Goal: Communication & Community: Answer question/provide support

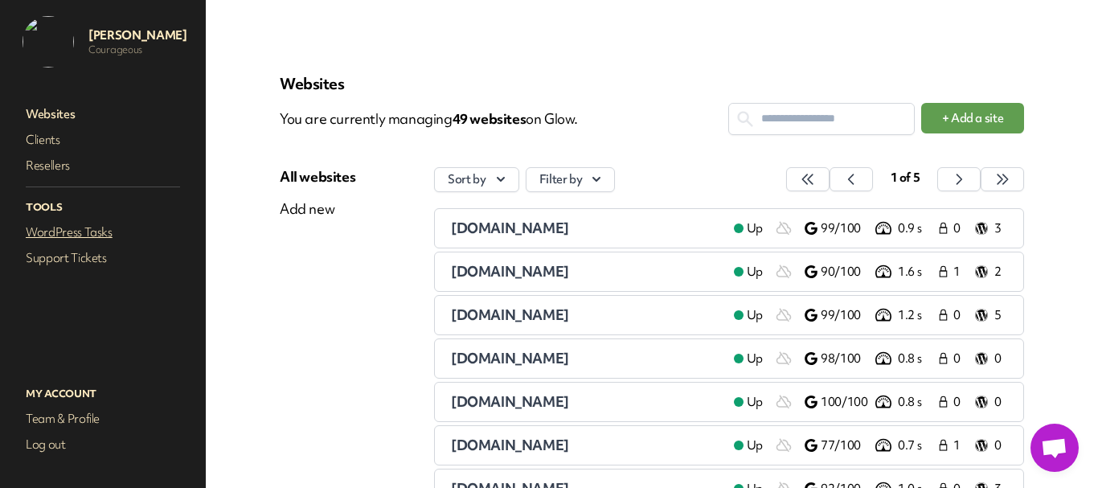
click at [77, 232] on link "WordPress Tasks" at bounding box center [103, 232] width 161 height 23
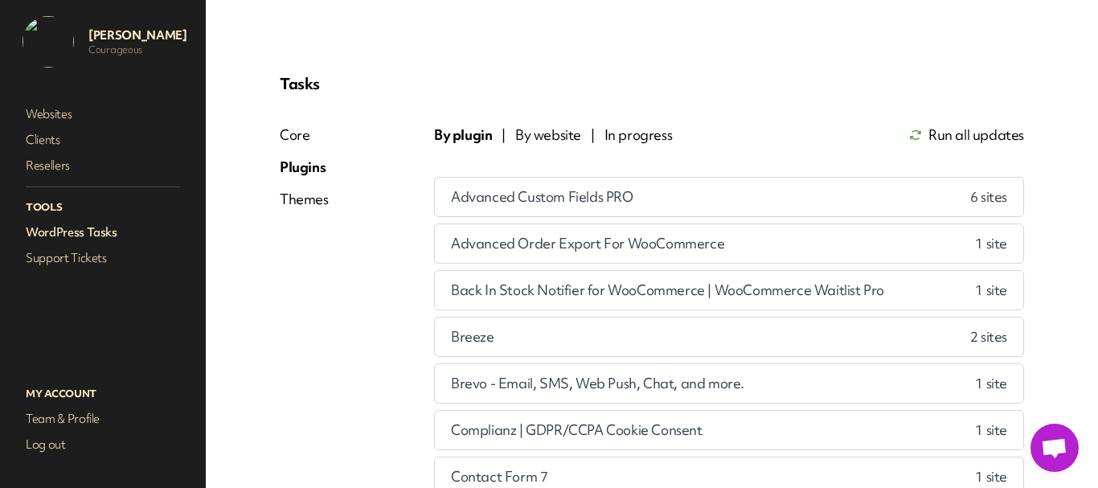
click at [77, 232] on link "WordPress Tasks" at bounding box center [103, 232] width 161 height 23
click at [41, 229] on link "WordPress Tasks" at bounding box center [103, 232] width 161 height 23
click at [68, 261] on link "Support Tickets" at bounding box center [103, 258] width 161 height 23
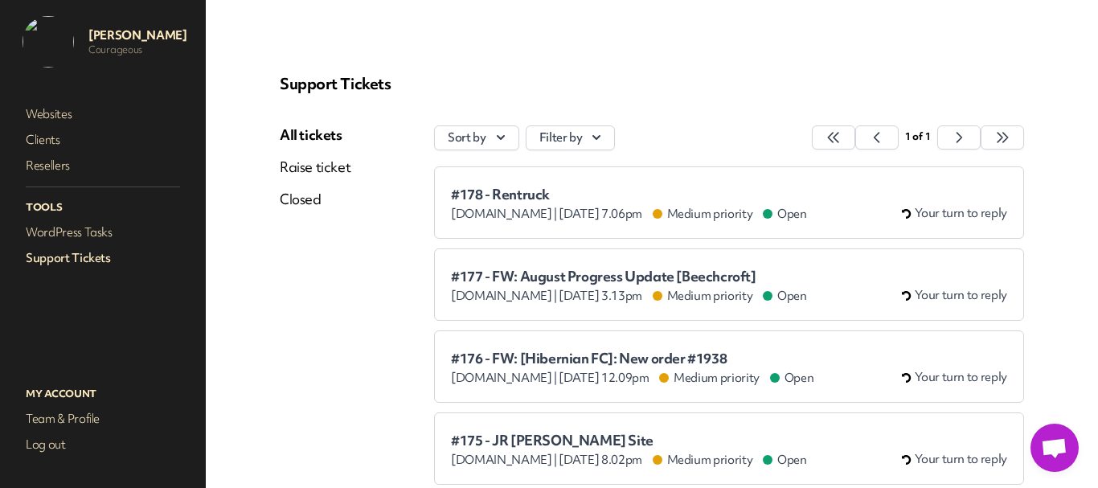
scroll to position [161, 0]
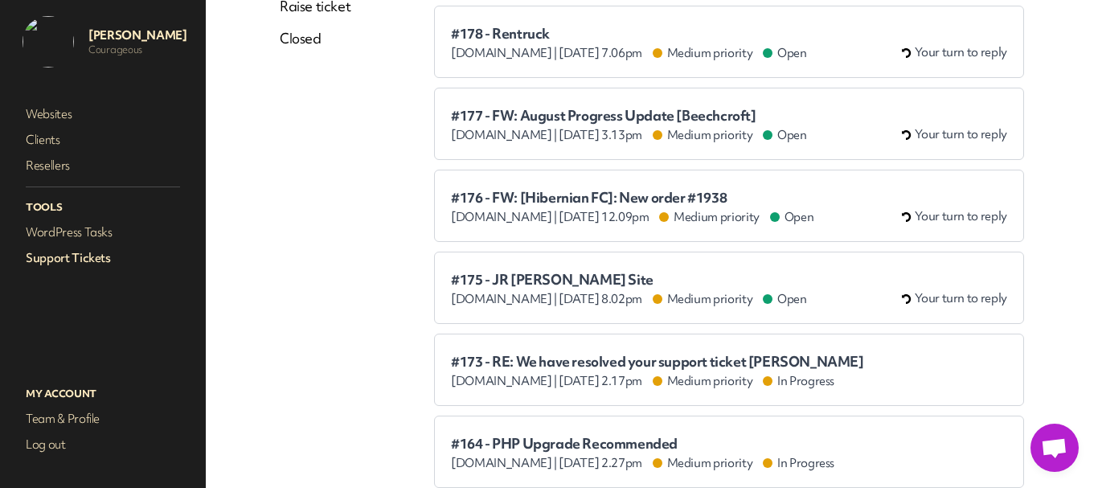
click at [486, 29] on span "#178 - Rentruck" at bounding box center [629, 34] width 356 height 16
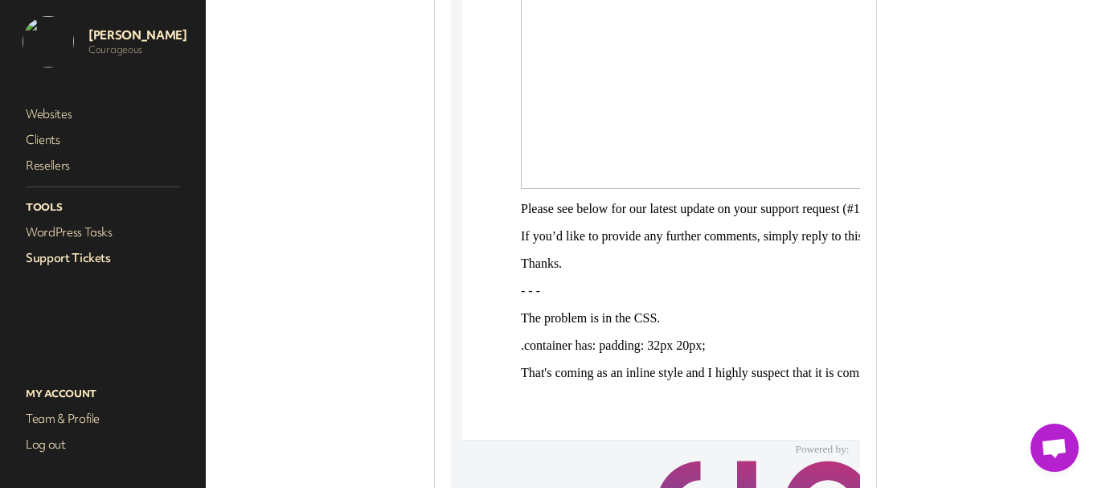
click at [58, 256] on link "Support Tickets" at bounding box center [103, 258] width 161 height 23
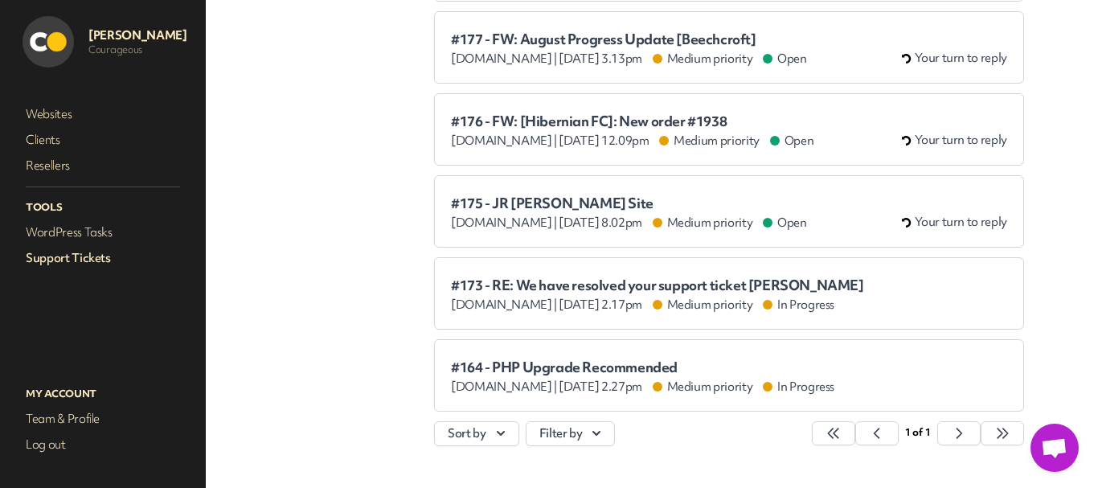
scroll to position [241, 0]
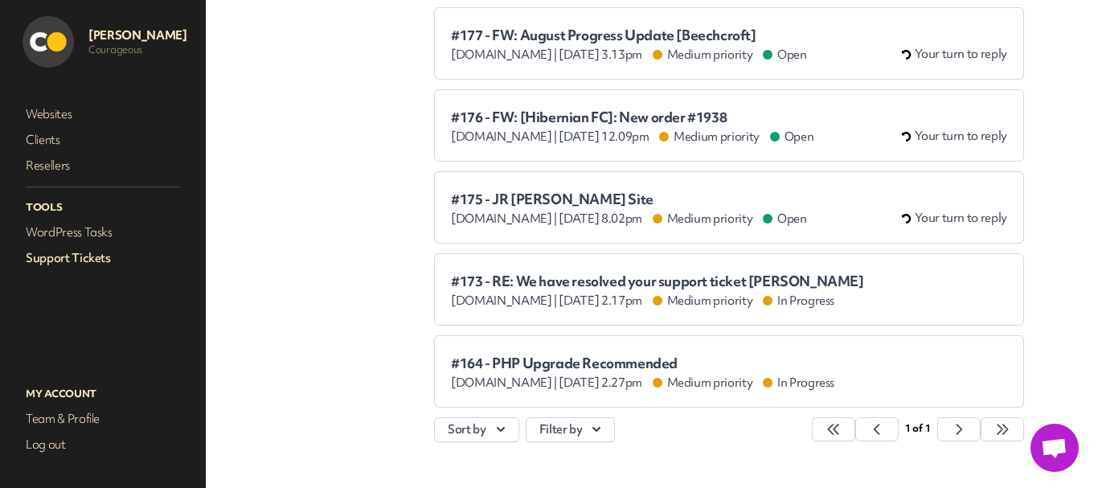
click at [548, 113] on span "#176 - FW: [Hibernian FC]: New order #1938" at bounding box center [632, 117] width 363 height 16
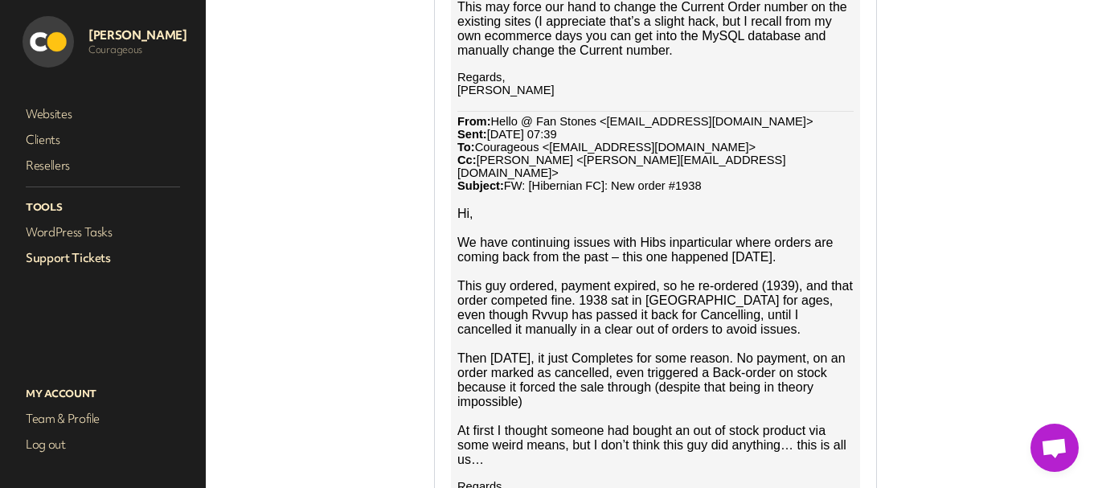
scroll to position [1527, 0]
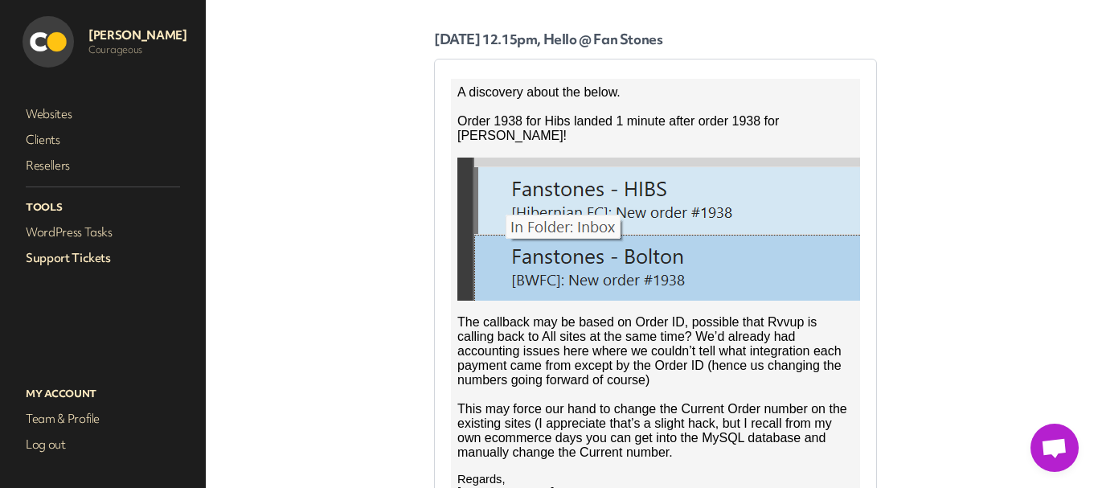
click at [81, 255] on link "Support Tickets" at bounding box center [103, 258] width 161 height 23
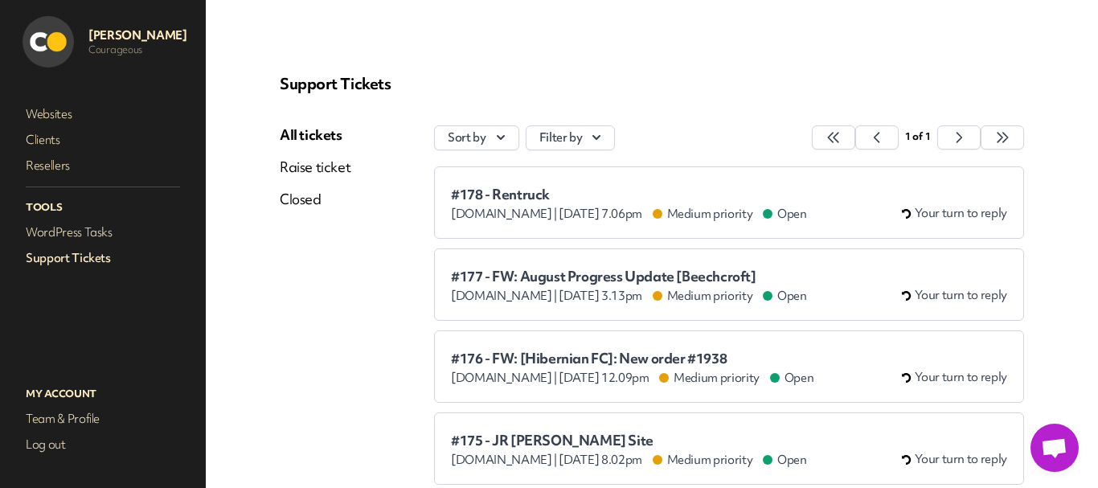
click at [561, 279] on span "#177 - FW: August Progress Update [Beechcroft]" at bounding box center [629, 276] width 356 height 16
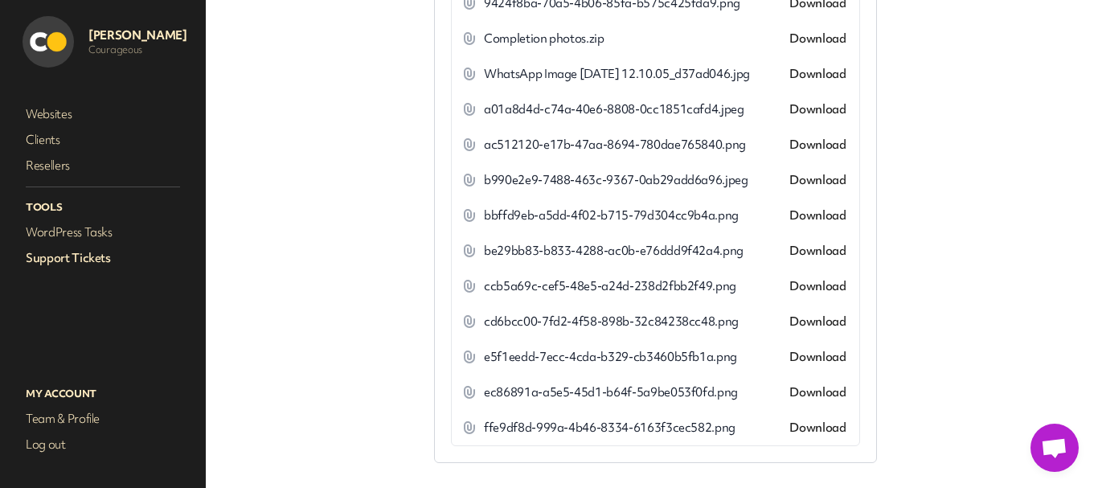
scroll to position [4284, 0]
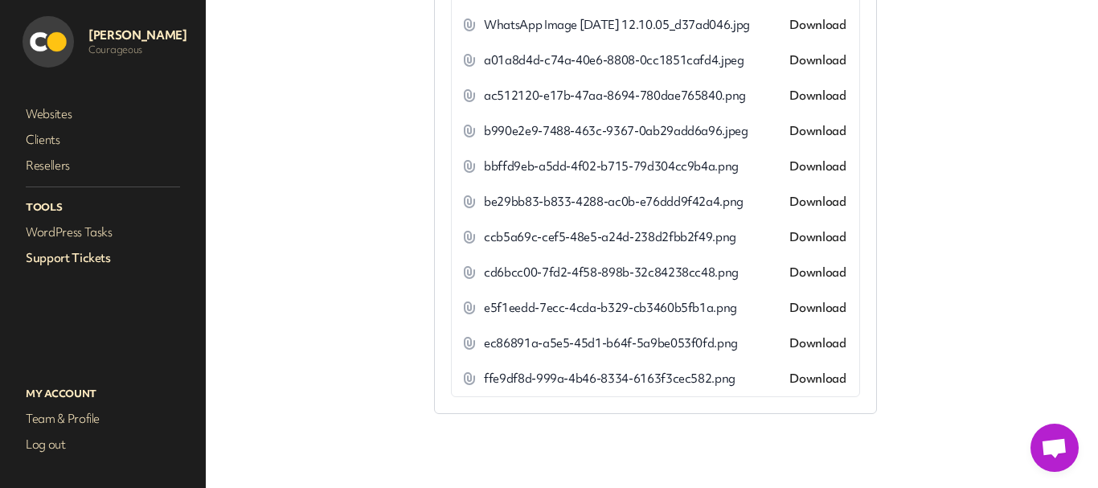
click at [100, 253] on link "Support Tickets" at bounding box center [103, 258] width 161 height 23
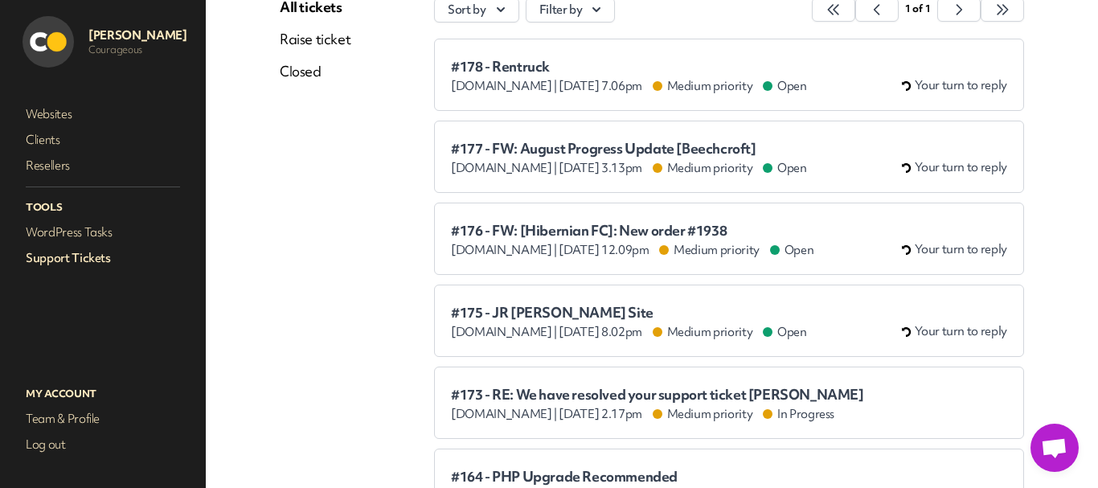
scroll to position [161, 0]
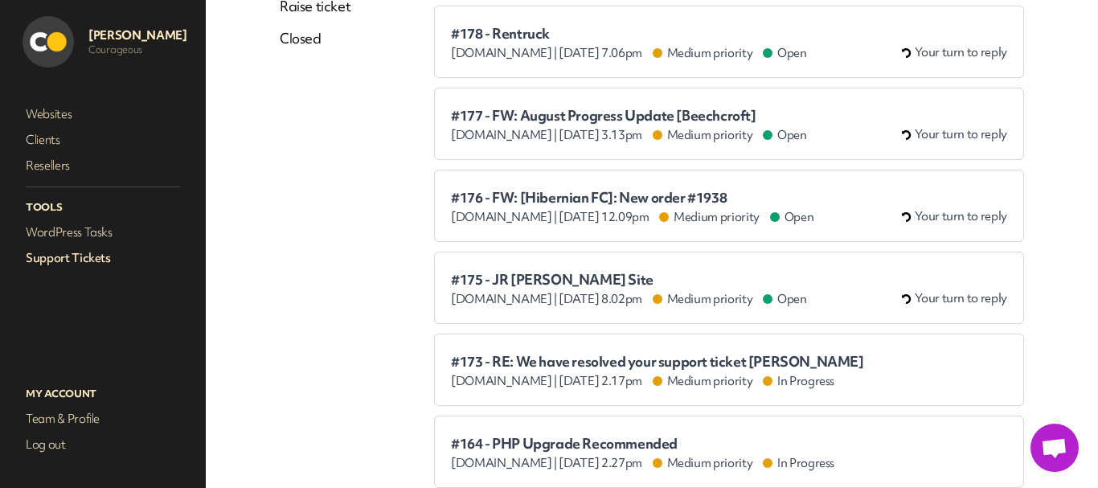
click at [559, 194] on span "#176 - FW: [Hibernian FC]: New order #1938" at bounding box center [632, 198] width 363 height 16
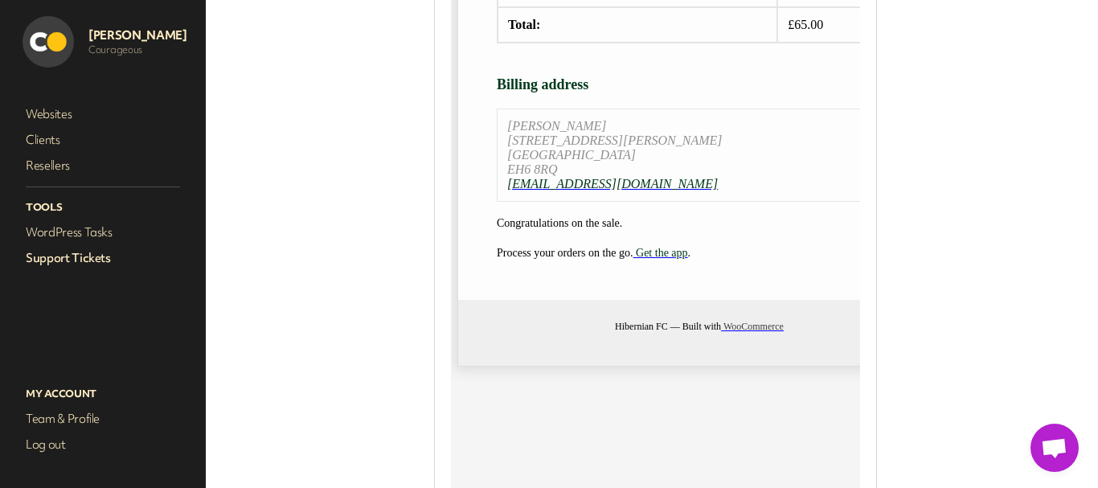
scroll to position [4939, 0]
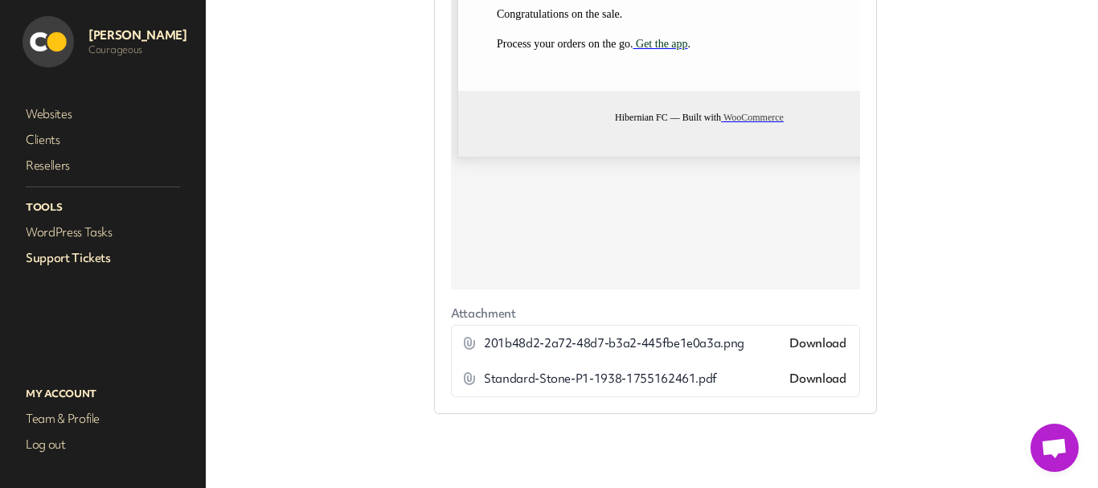
click at [792, 342] on link "Download" at bounding box center [817, 343] width 56 height 16
click at [806, 375] on link "Download" at bounding box center [817, 379] width 56 height 16
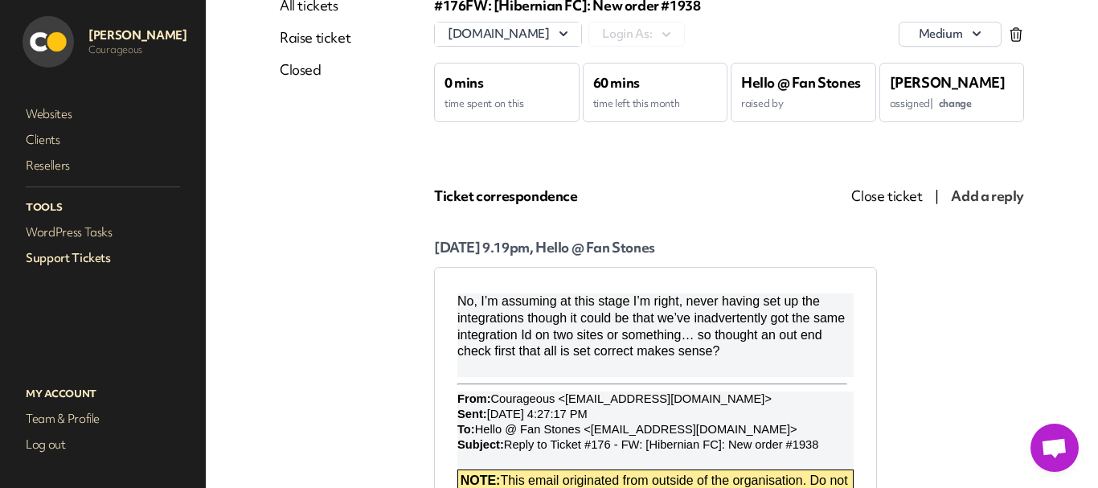
scroll to position [117, 0]
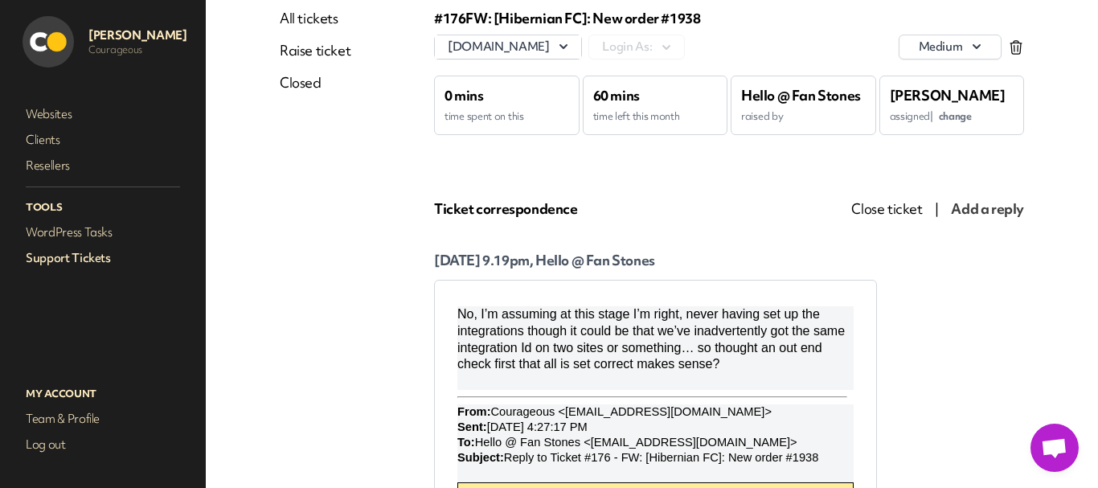
click at [91, 252] on link "Support Tickets" at bounding box center [103, 258] width 161 height 23
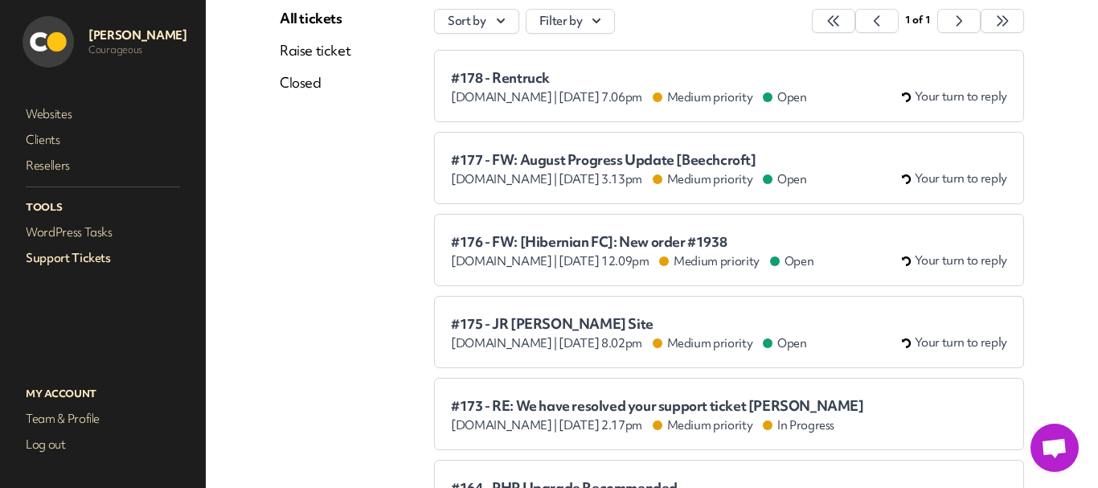
click at [564, 161] on span "#177 - FW: August Progress Update [Beechcroft]" at bounding box center [629, 160] width 356 height 16
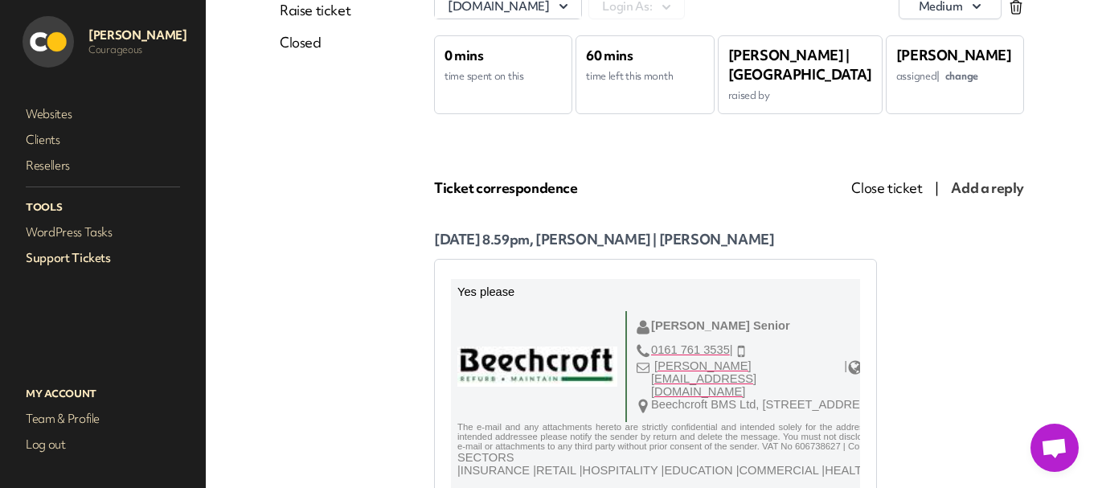
scroll to position [161, 0]
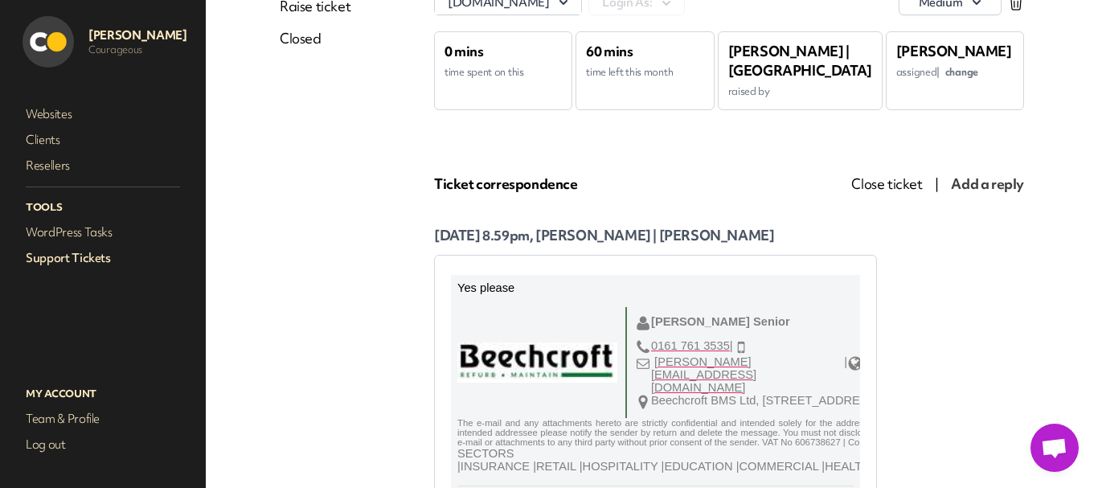
click at [92, 255] on link "Support Tickets" at bounding box center [103, 258] width 161 height 23
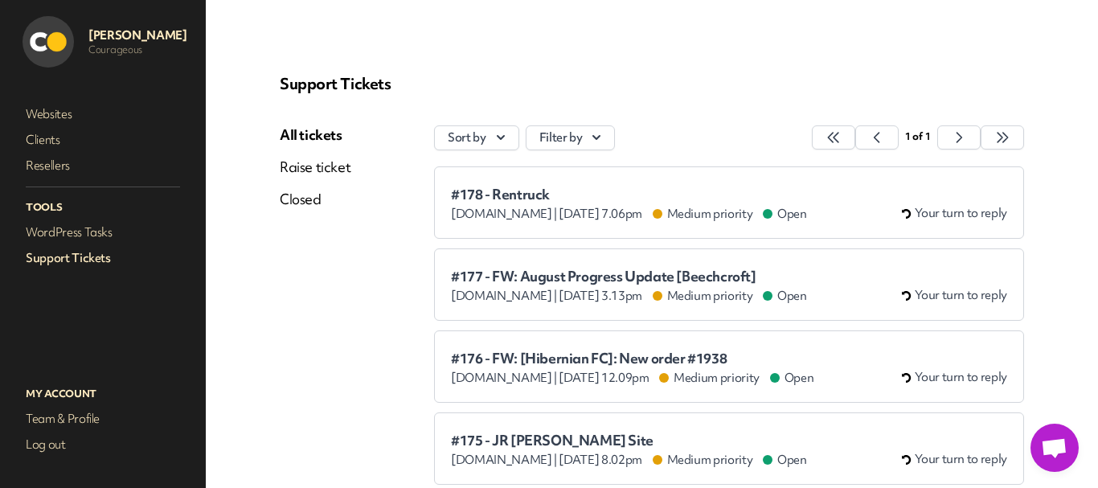
click at [494, 195] on span "#178 - Rentruck" at bounding box center [629, 194] width 356 height 16
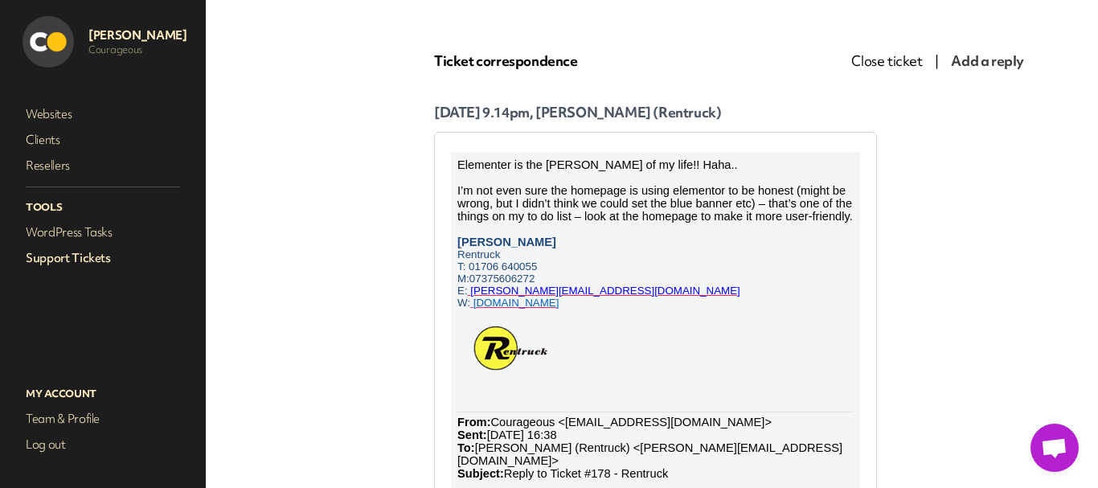
scroll to position [256, 0]
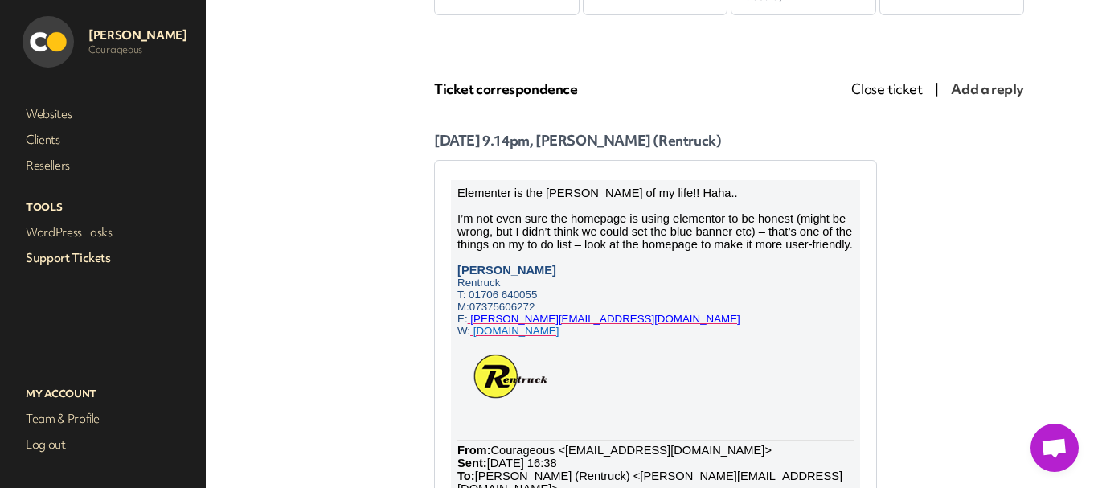
click at [110, 261] on link "Support Tickets" at bounding box center [103, 258] width 161 height 23
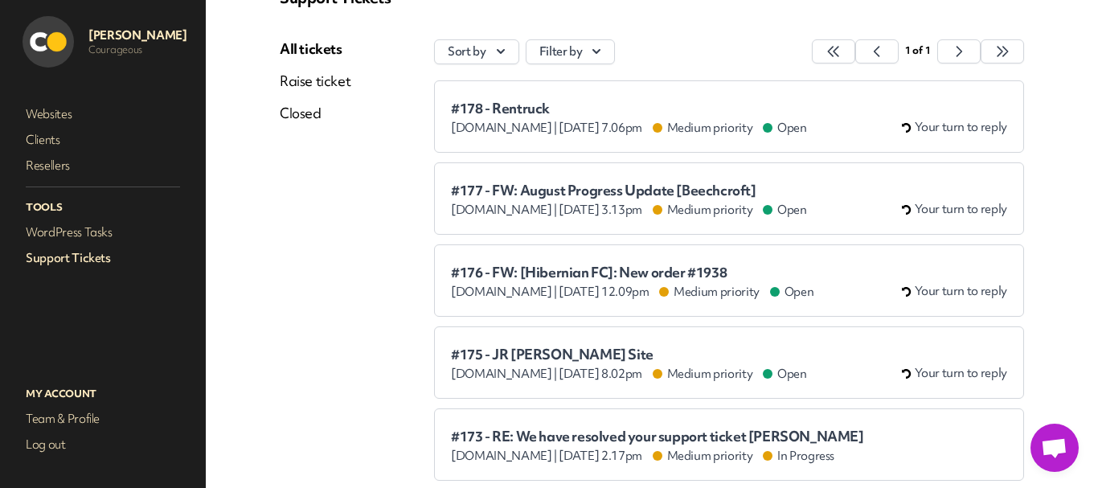
scroll to position [161, 0]
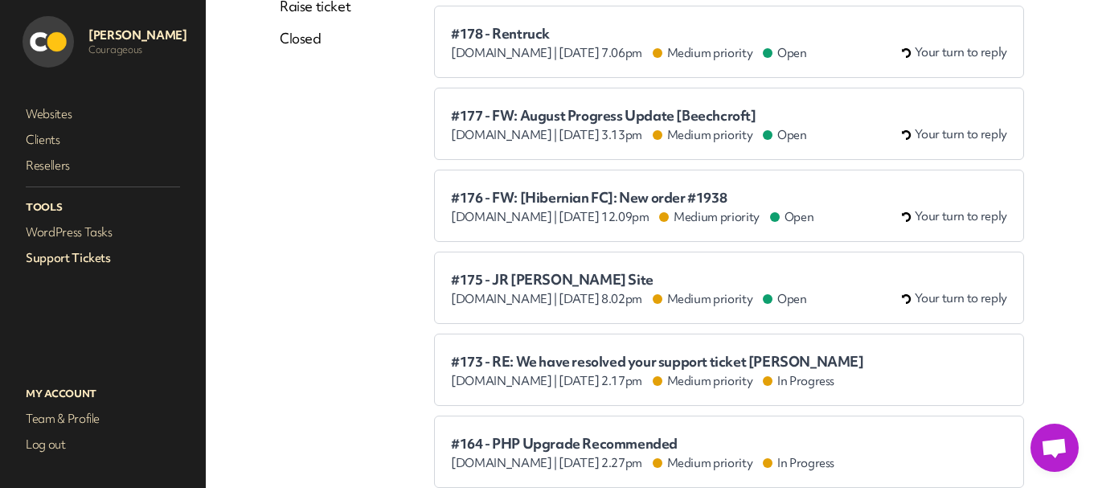
click at [581, 281] on span "#175 - JR [PERSON_NAME] Site" at bounding box center [629, 280] width 356 height 16
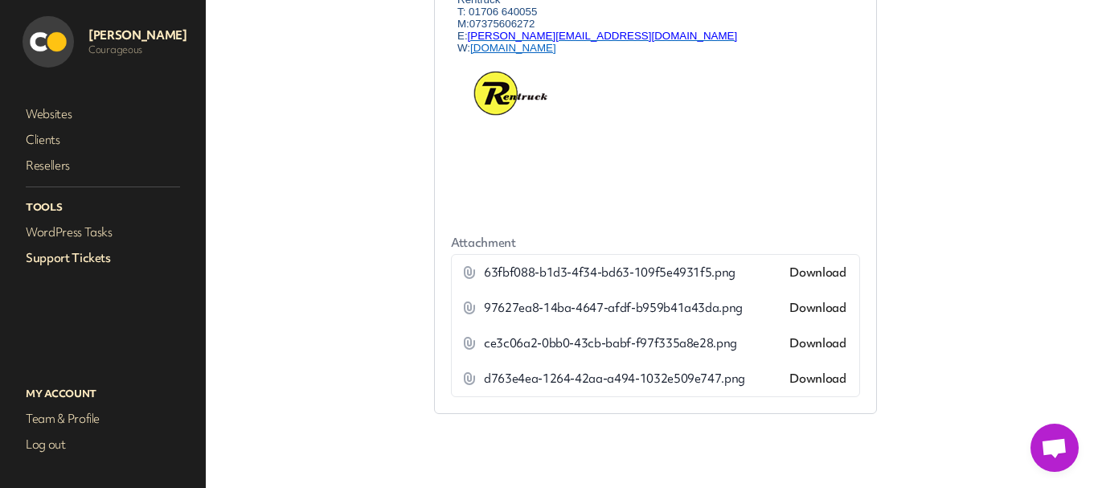
scroll to position [3997, 0]
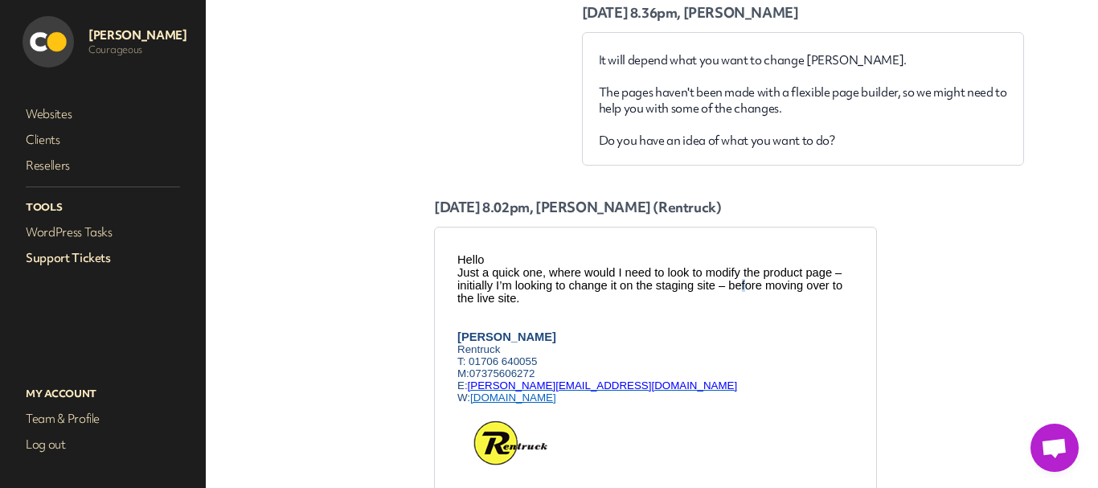
click at [785, 299] on p "Just a quick one, where would I need to look to modify the product page – initi…" at bounding box center [655, 285] width 396 height 39
click at [540, 288] on p "Just a quick one, where would I need to look to modify the product page – initi…" at bounding box center [655, 285] width 396 height 39
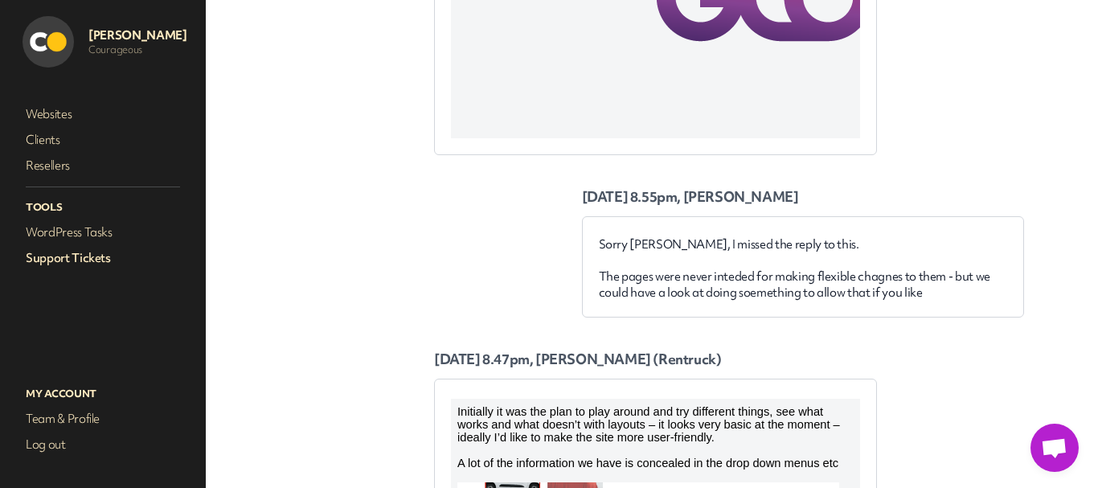
scroll to position [1747, 0]
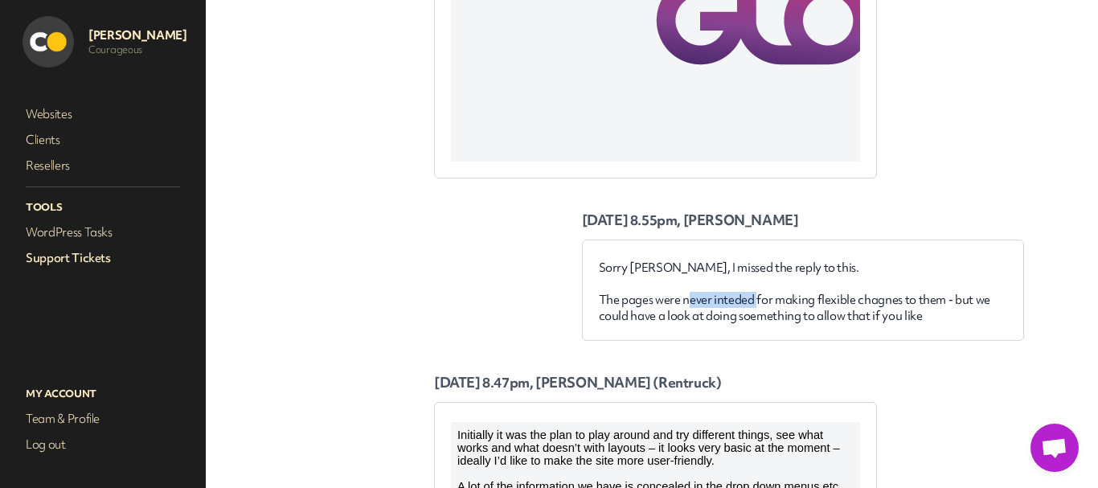
drag, startPoint x: 687, startPoint y: 297, endPoint x: 758, endPoint y: 294, distance: 70.8
click at [758, 294] on p "Sorry [PERSON_NAME], I missed the reply to this. The pages were never inteded f…" at bounding box center [803, 292] width 409 height 64
click at [738, 270] on p "Sorry [PERSON_NAME], I missed the reply to this. The pages were never inteded f…" at bounding box center [803, 292] width 409 height 64
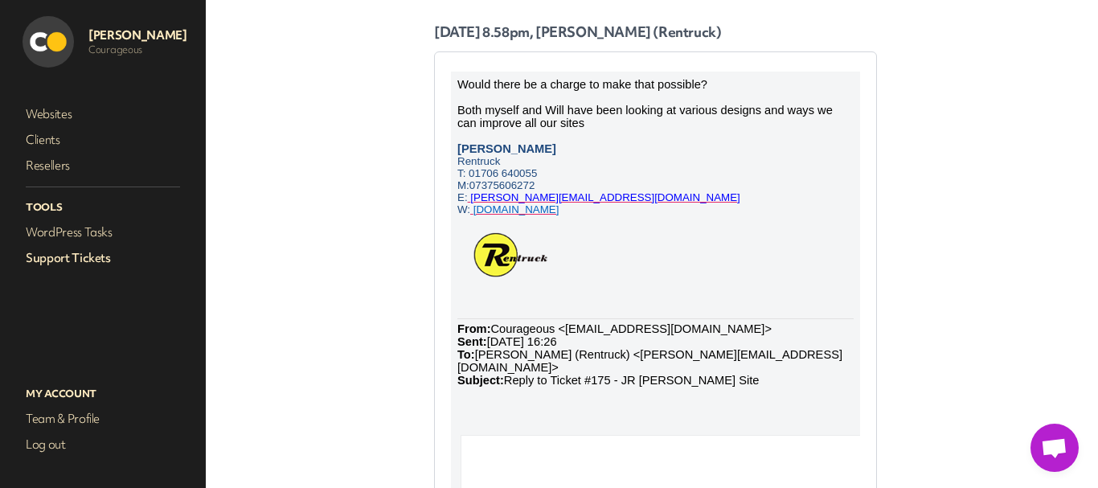
scroll to position [219, 0]
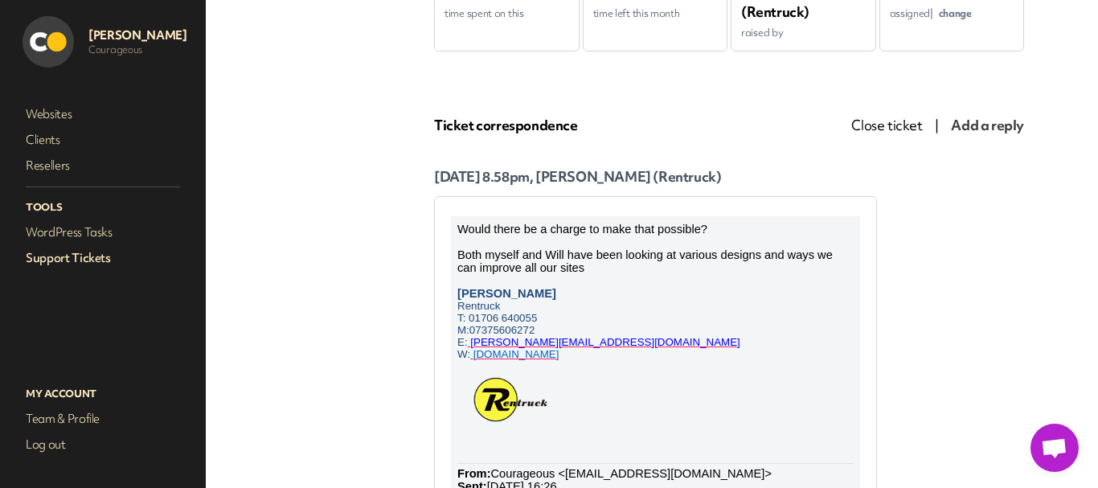
click at [84, 260] on link "Support Tickets" at bounding box center [103, 258] width 161 height 23
